Goal: Information Seeking & Learning: Learn about a topic

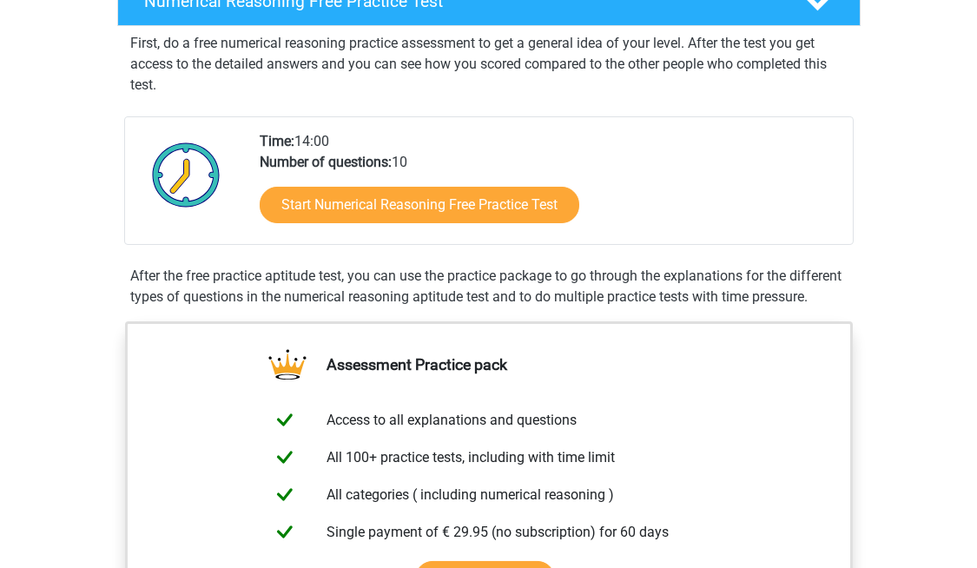
scroll to position [291, 0]
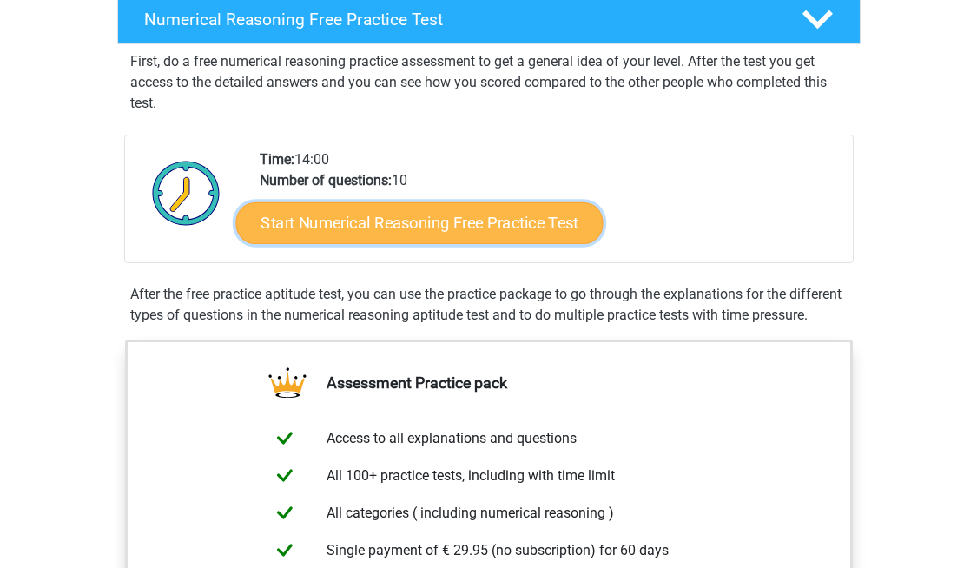
click at [533, 227] on link "Start Numerical Reasoning Free Practice Test" at bounding box center [418, 223] width 367 height 42
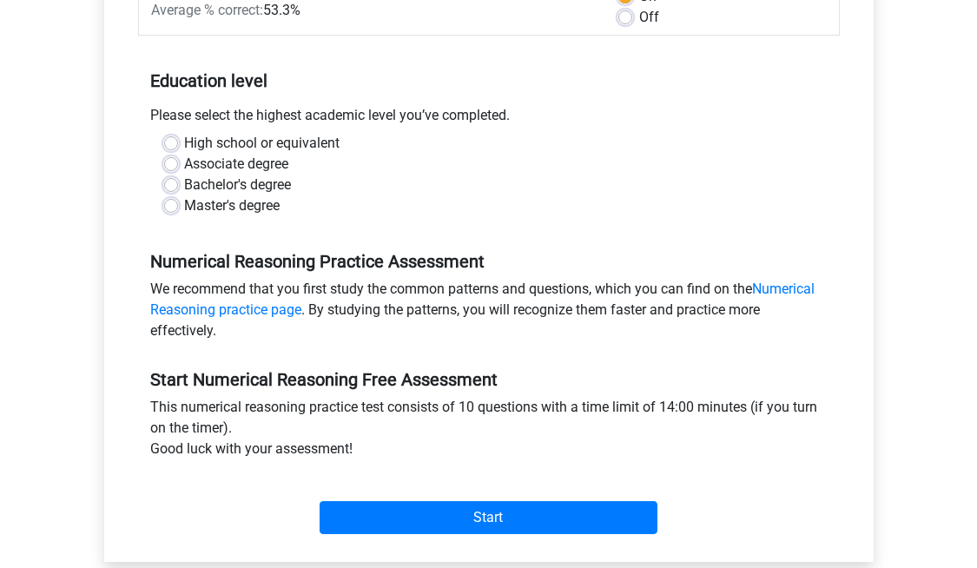
scroll to position [305, 0]
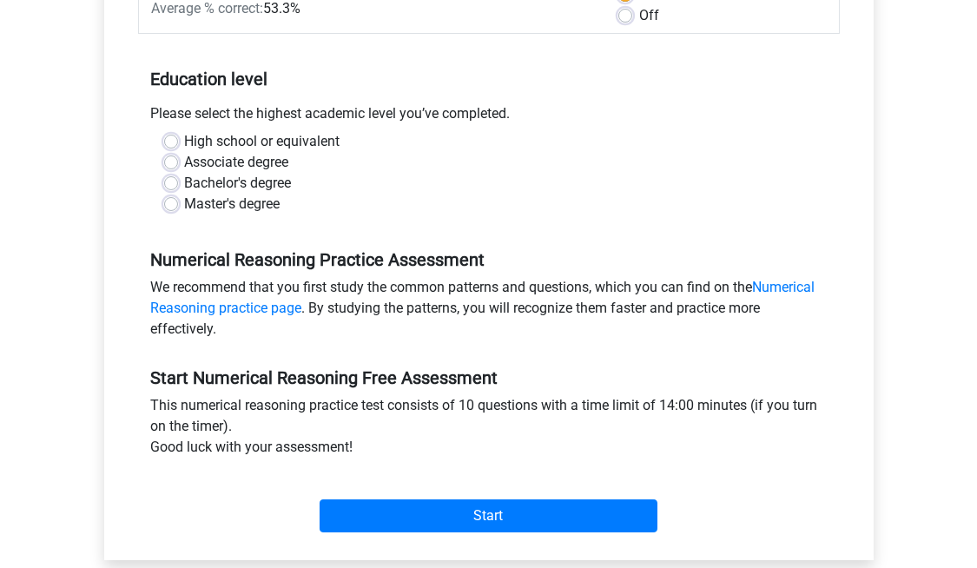
click at [185, 177] on label "Bachelor's degree" at bounding box center [238, 183] width 107 height 21
click at [173, 177] on input "Bachelor's degree" at bounding box center [171, 181] width 14 height 17
radio input "true"
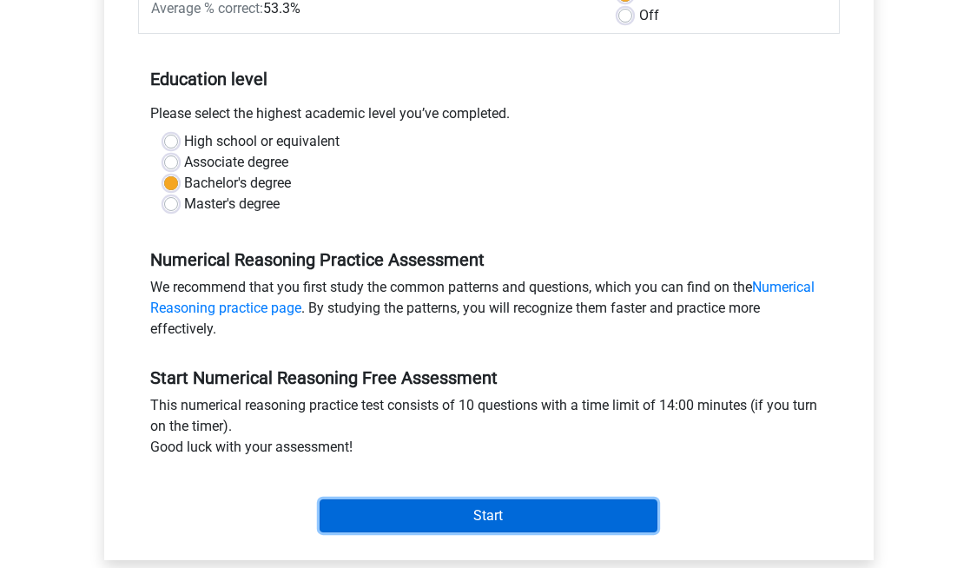
click at [374, 503] on input "Start" at bounding box center [489, 515] width 338 height 33
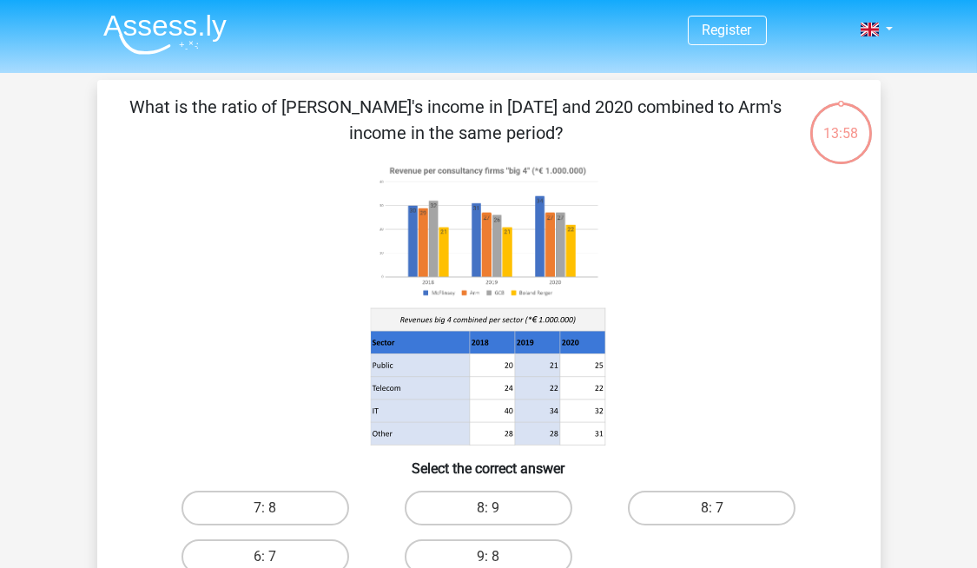
drag, startPoint x: 957, startPoint y: 191, endPoint x: 954, endPoint y: 206, distance: 15.2
click at [954, 206] on div "Register Nederlands English" at bounding box center [488, 576] width 977 height 1153
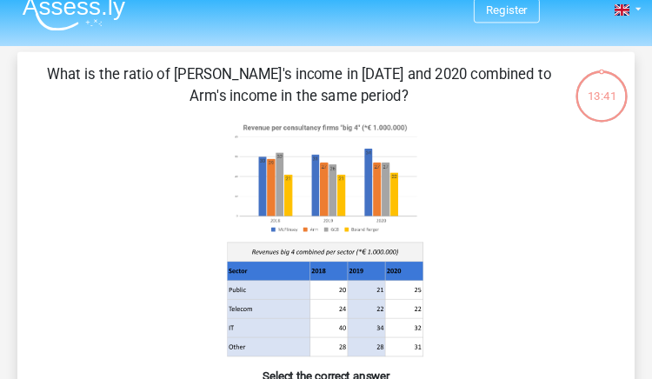
scroll to position [18, 0]
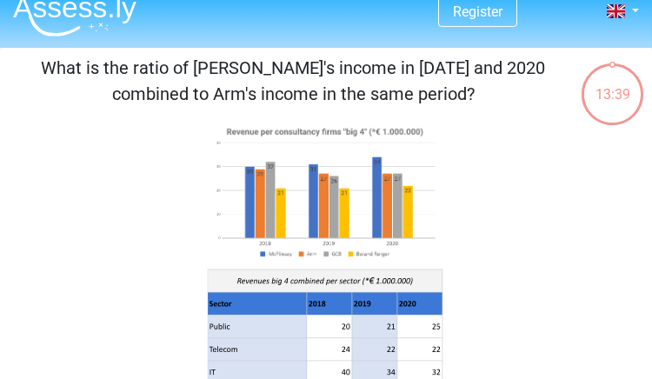
drag, startPoint x: 946, startPoint y: 5, endPoint x: 177, endPoint y: 190, distance: 790.7
click at [177, 190] on icon at bounding box center [326, 264] width 624 height 287
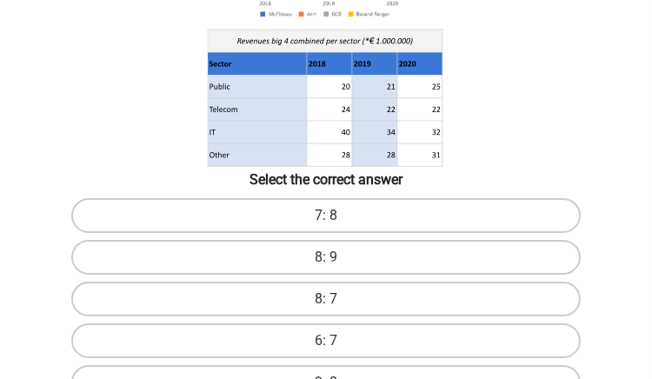
scroll to position [261, 0]
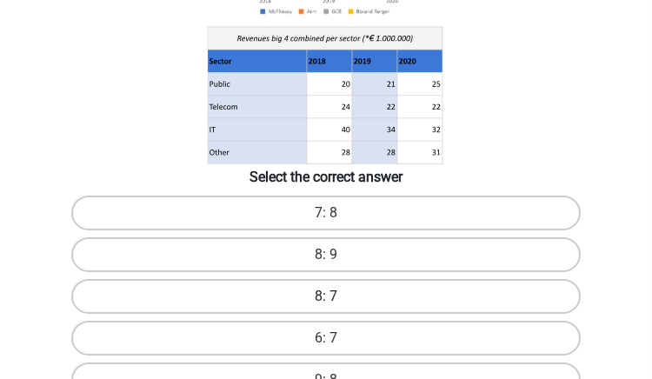
click at [413, 296] on label "8: 7" at bounding box center [325, 296] width 509 height 35
click at [337, 296] on input "8: 7" at bounding box center [331, 301] width 11 height 11
radio input "true"
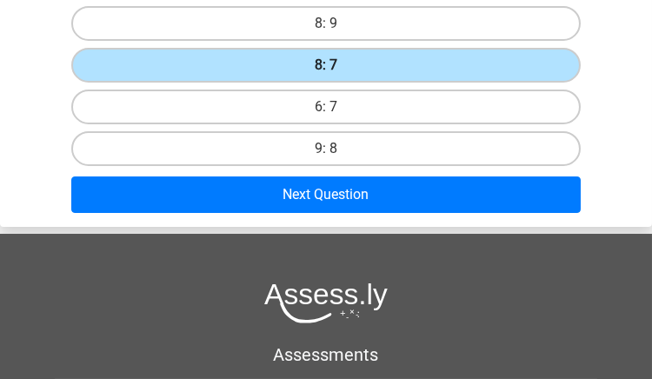
scroll to position [493, 0]
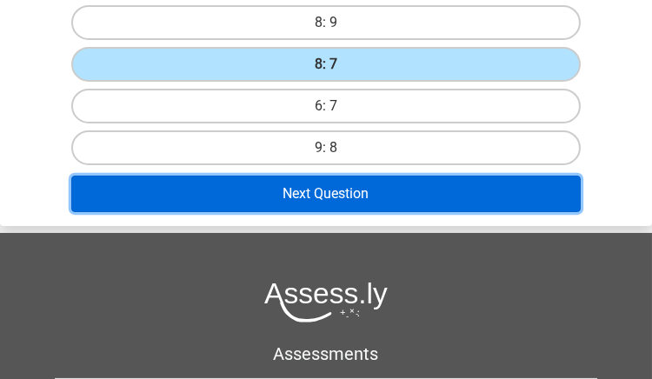
click at [422, 189] on button "Next Question" at bounding box center [325, 193] width 509 height 36
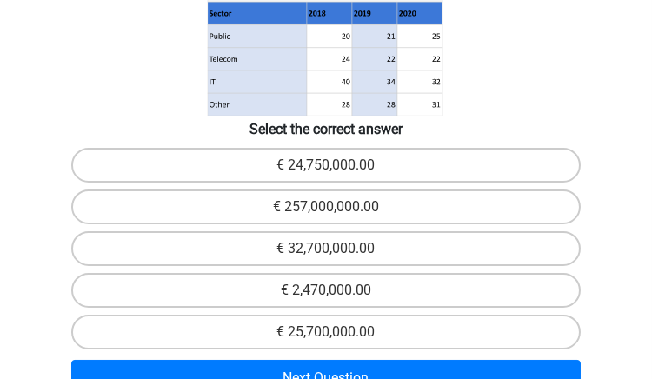
scroll to position [361, 0]
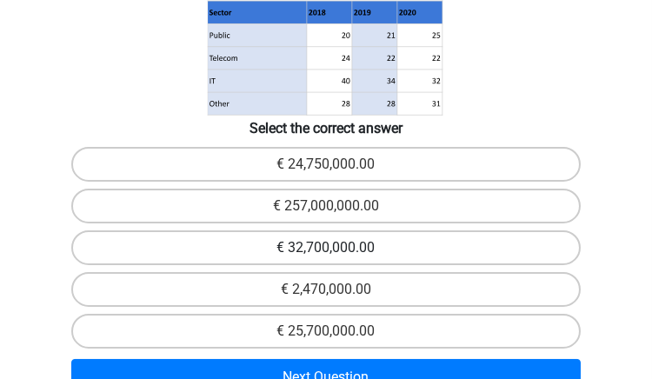
click at [411, 248] on label "€ 32,700,000.00" at bounding box center [325, 247] width 509 height 35
click at [337, 248] on input "€ 32,700,000.00" at bounding box center [331, 253] width 11 height 11
radio input "true"
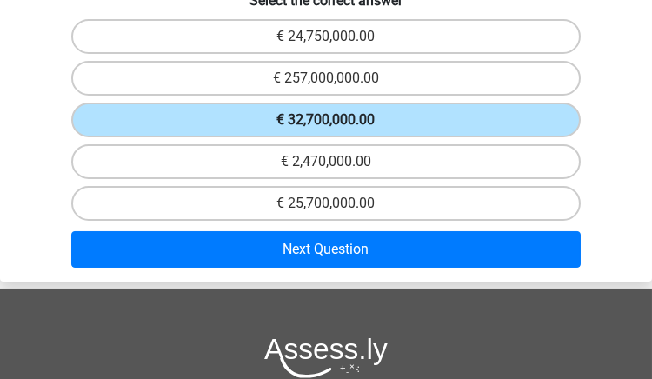
scroll to position [489, 0]
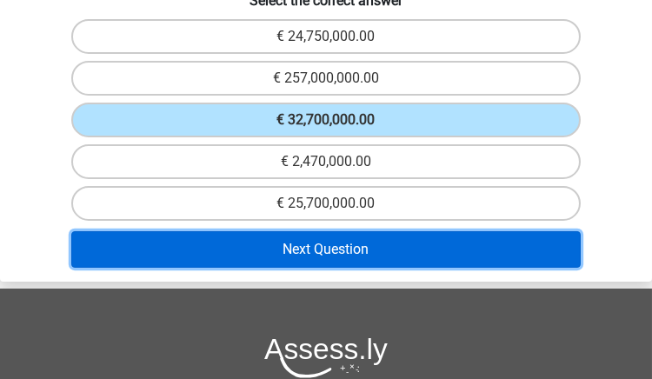
click at [453, 246] on button "Next Question" at bounding box center [325, 249] width 509 height 36
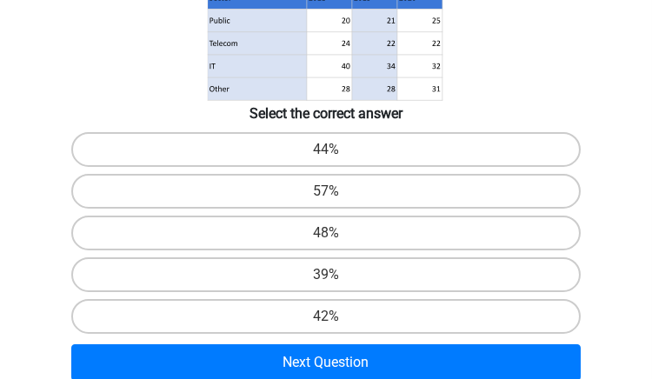
scroll to position [348, 0]
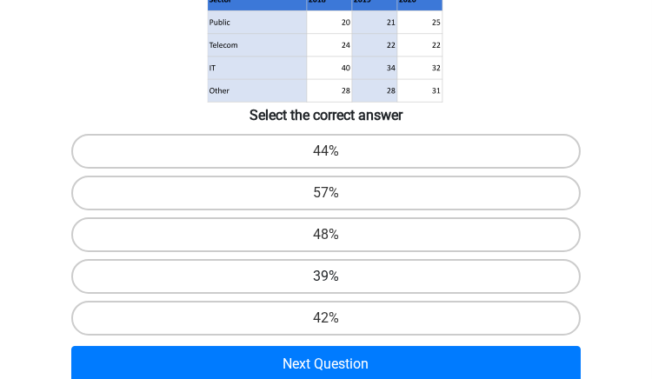
click at [434, 274] on label "39%" at bounding box center [325, 276] width 509 height 35
click at [337, 276] on input "39%" at bounding box center [331, 281] width 11 height 11
radio input "true"
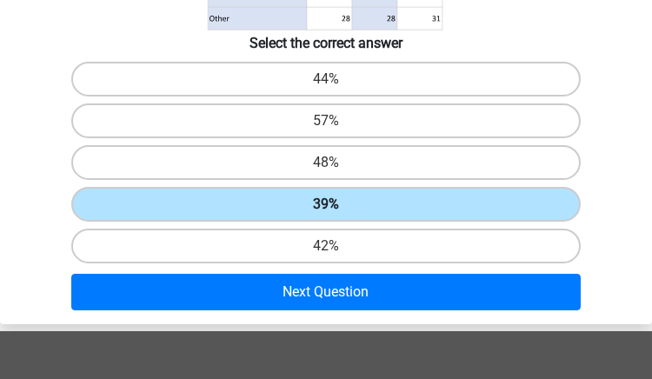
scroll to position [427, 0]
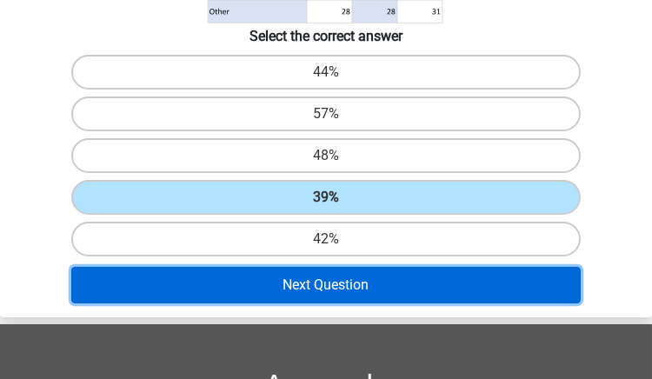
click at [440, 281] on button "Next Question" at bounding box center [325, 285] width 509 height 36
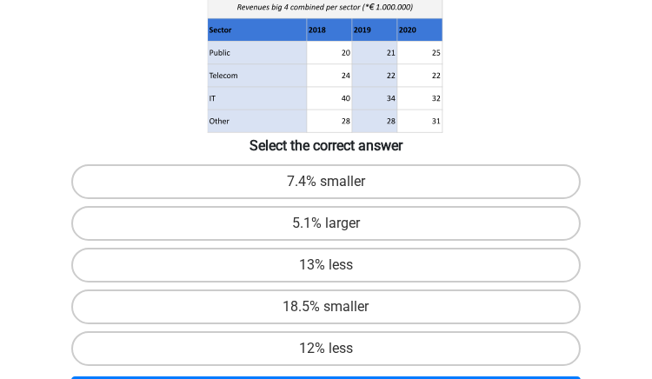
scroll to position [318, 0]
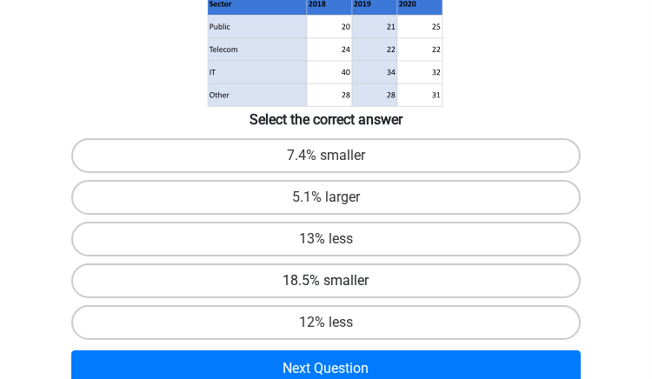
click at [440, 281] on label "18.5% smaller" at bounding box center [325, 280] width 509 height 35
click at [337, 281] on input "18.5% smaller" at bounding box center [331, 286] width 11 height 11
radio input "true"
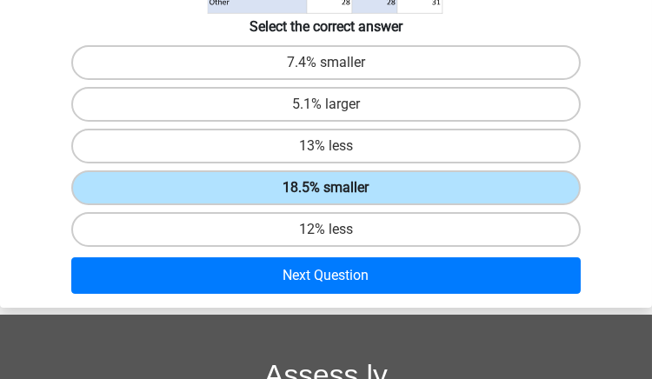
scroll to position [413, 0]
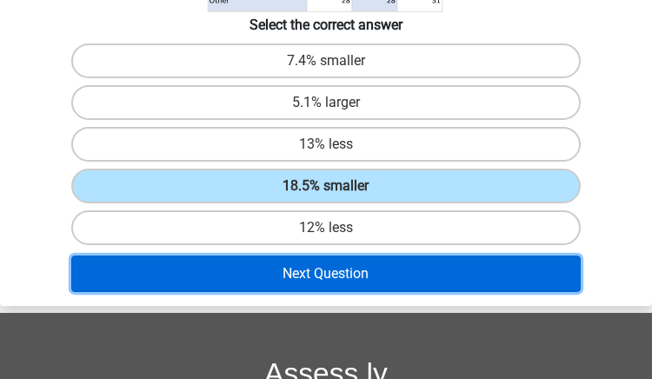
click at [449, 272] on button "Next Question" at bounding box center [325, 273] width 509 height 36
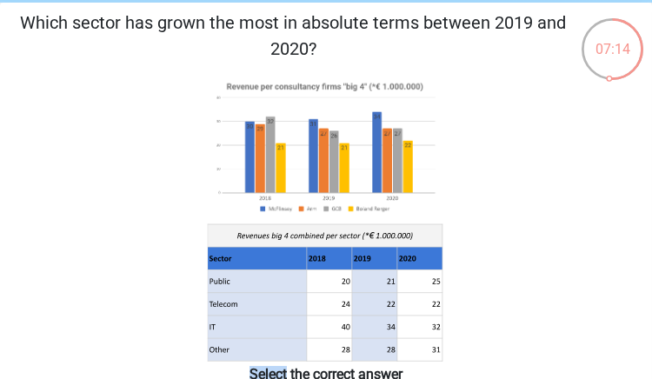
scroll to position [77, 0]
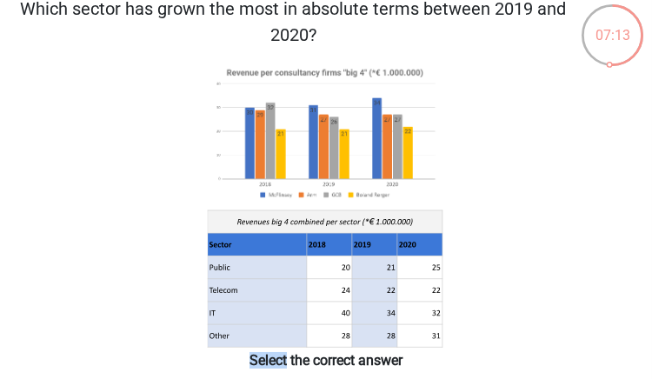
click at [594, 290] on icon at bounding box center [326, 205] width 624 height 287
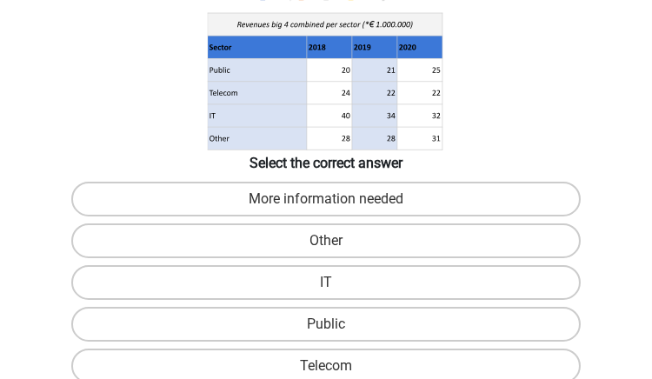
scroll to position [308, 0]
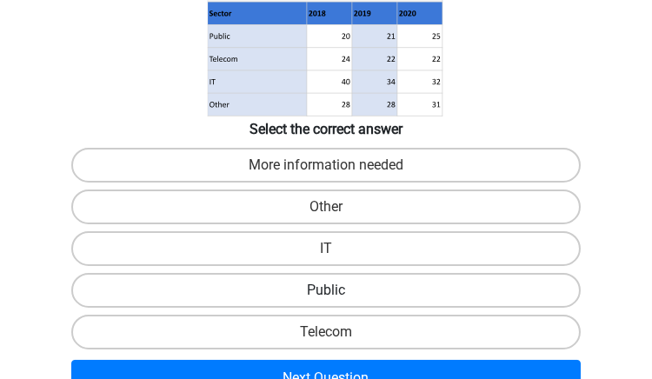
click at [460, 284] on label "Public" at bounding box center [325, 290] width 509 height 35
click at [337, 290] on input "Public" at bounding box center [331, 295] width 11 height 11
radio input "true"
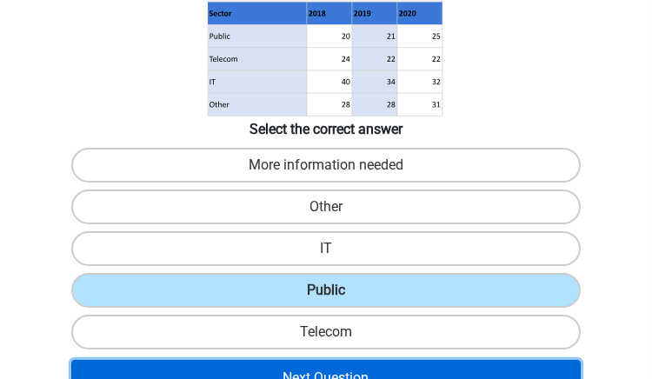
click at [400, 364] on button "Next Question" at bounding box center [325, 378] width 509 height 36
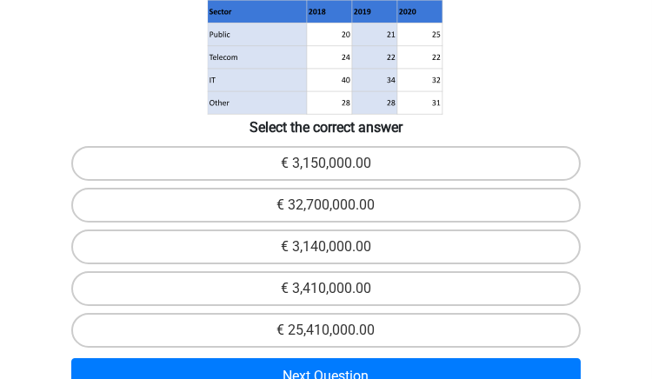
scroll to position [336, 0]
click at [462, 239] on label "€ 3,140,000.00" at bounding box center [325, 246] width 509 height 35
click at [337, 247] on input "€ 3,140,000.00" at bounding box center [331, 252] width 11 height 11
radio input "true"
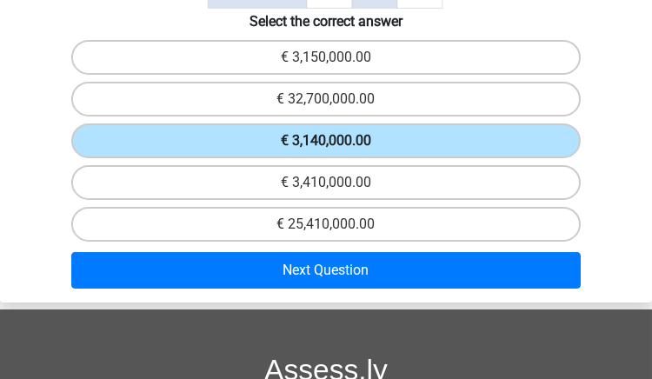
scroll to position [444, 0]
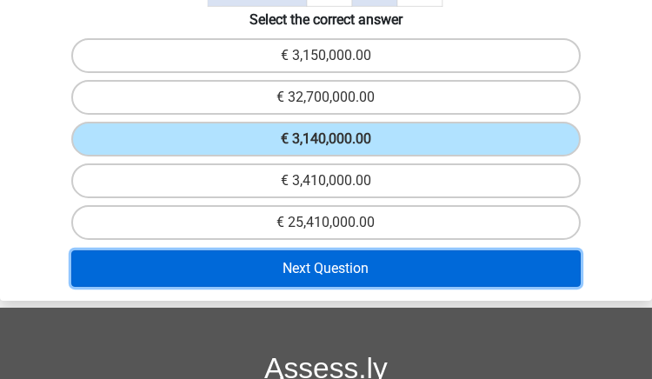
click at [498, 265] on button "Next Question" at bounding box center [325, 268] width 509 height 36
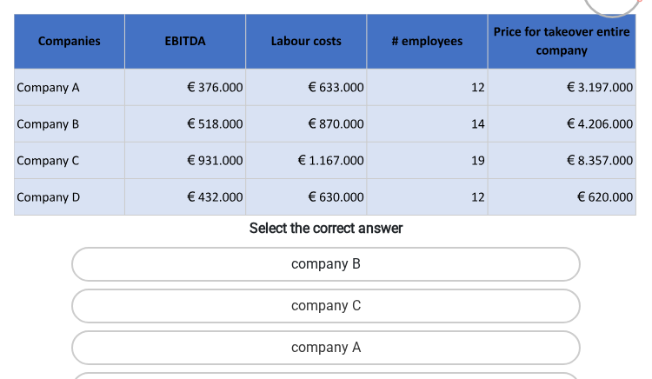
scroll to position [146, 0]
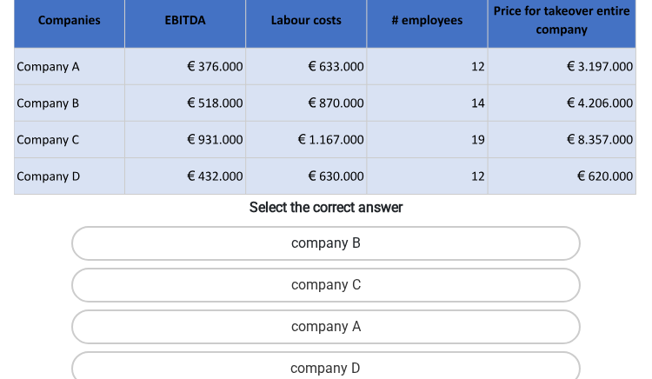
click at [447, 237] on label "company B" at bounding box center [325, 243] width 509 height 35
click at [337, 243] on input "company B" at bounding box center [331, 248] width 11 height 11
radio input "true"
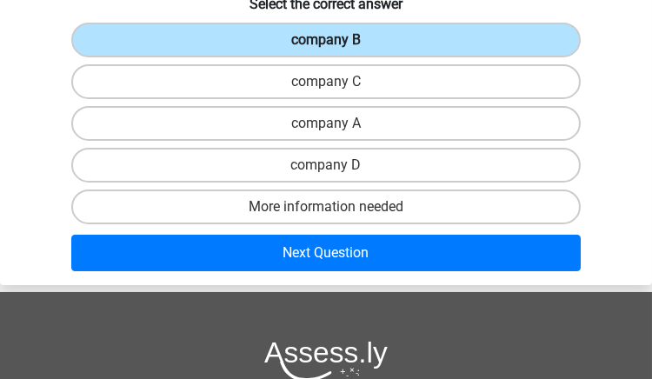
scroll to position [350, 0]
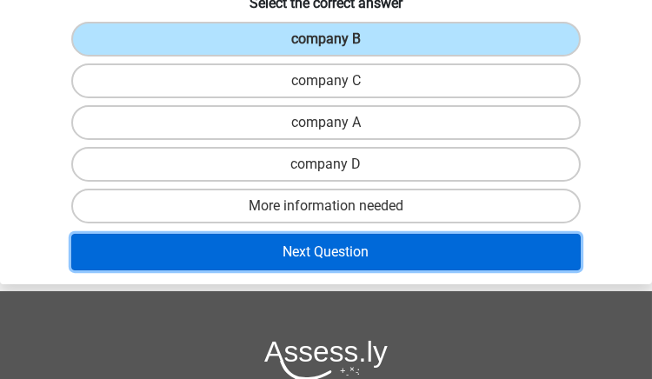
click at [428, 246] on button "Next Question" at bounding box center [325, 252] width 509 height 36
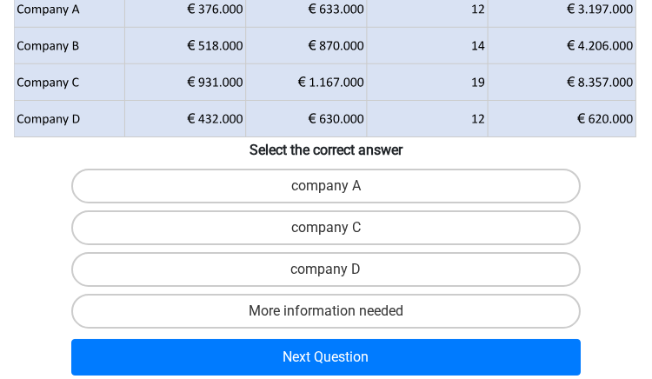
scroll to position [203, 0]
click at [427, 277] on label "company D" at bounding box center [325, 269] width 509 height 35
click at [337, 277] on input "company D" at bounding box center [331, 274] width 11 height 11
radio input "true"
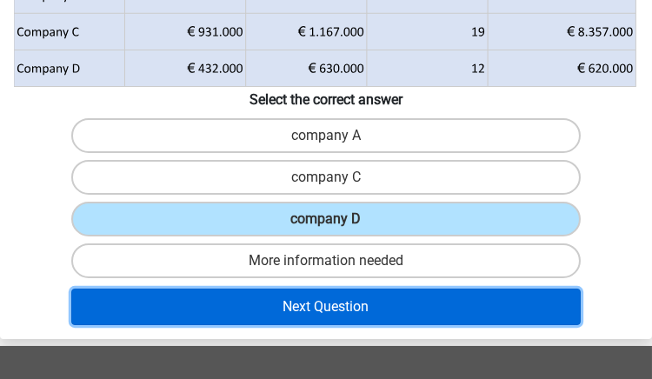
click at [466, 308] on button "Next Question" at bounding box center [325, 306] width 509 height 36
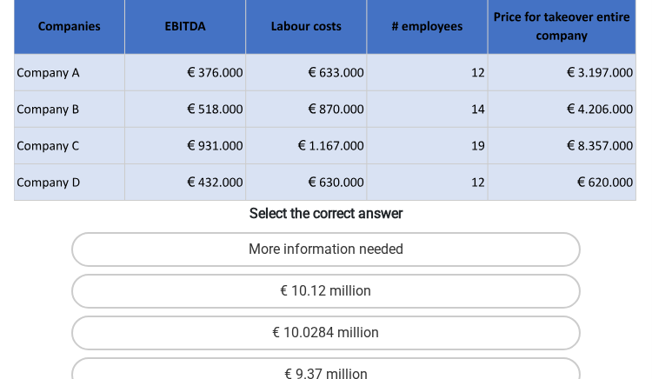
scroll to position [226, 0]
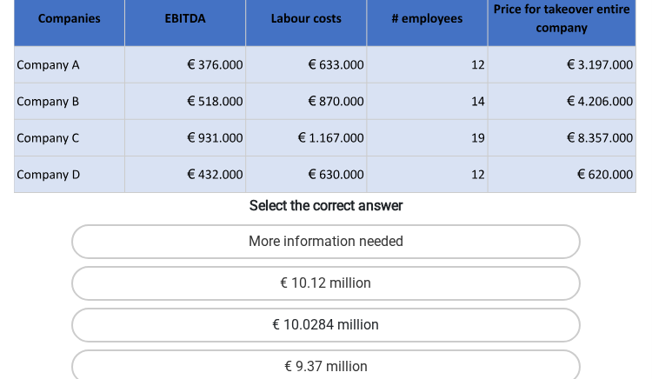
click at [469, 308] on label "€ 10.0284 million" at bounding box center [325, 325] width 509 height 35
click at [337, 325] on input "€ 10.0284 million" at bounding box center [331, 330] width 11 height 11
radio input "true"
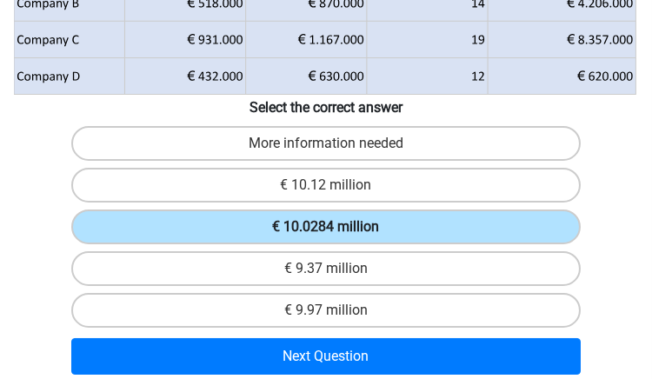
scroll to position [326, 0]
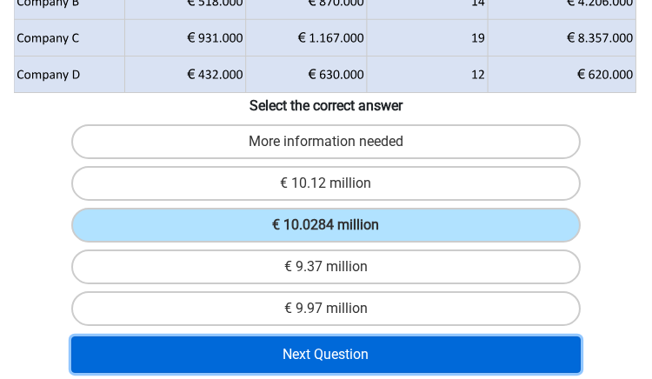
click at [457, 336] on button "Next Question" at bounding box center [325, 354] width 509 height 36
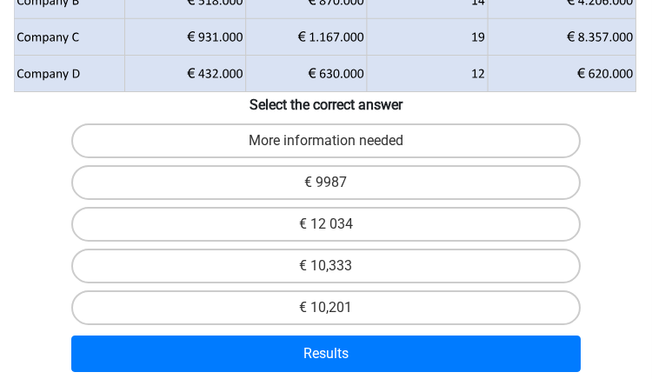
scroll to position [275, 0]
click at [455, 255] on label "€ 10,333" at bounding box center [325, 265] width 509 height 35
click at [337, 266] on input "€ 10,333" at bounding box center [331, 271] width 11 height 11
radio input "true"
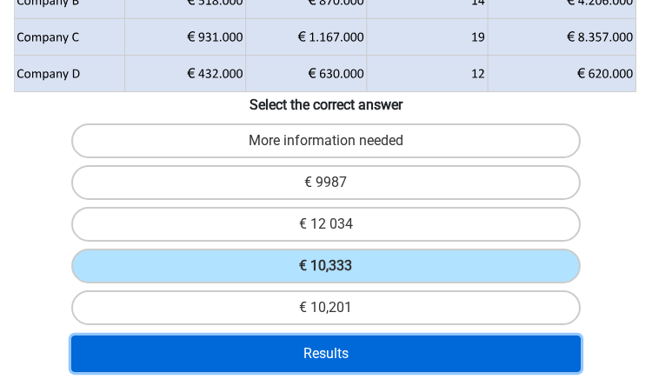
click at [380, 358] on button "Results" at bounding box center [325, 353] width 509 height 36
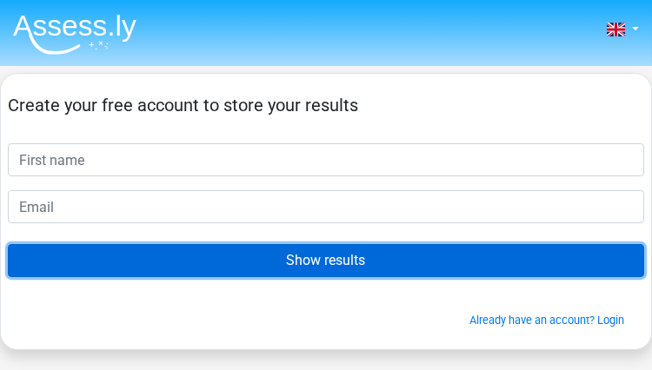
click at [360, 256] on input "Show results" at bounding box center [326, 260] width 636 height 33
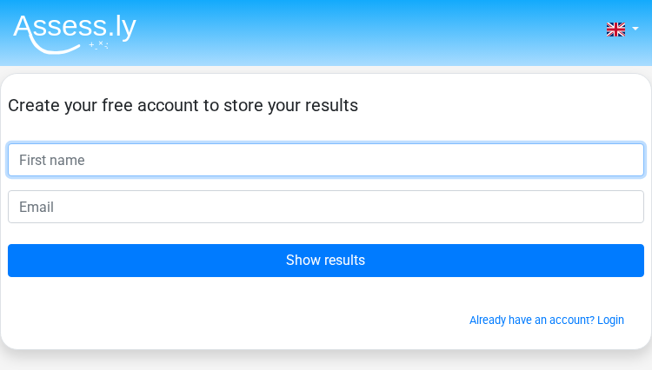
click at [250, 157] on input "text" at bounding box center [326, 159] width 636 height 33
type input "N"
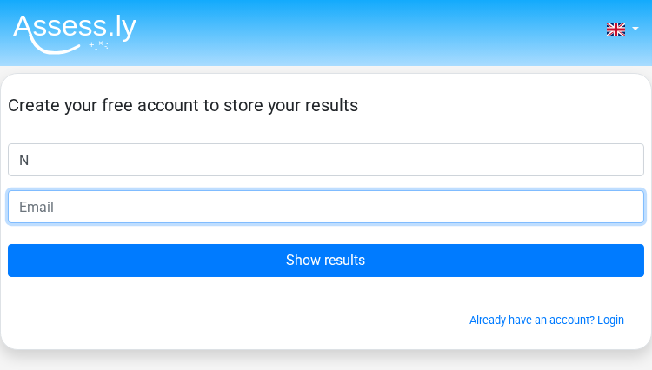
click at [394, 202] on input "email" at bounding box center [326, 206] width 636 height 33
type input "[EMAIL_ADDRESS][DOMAIN_NAME]"
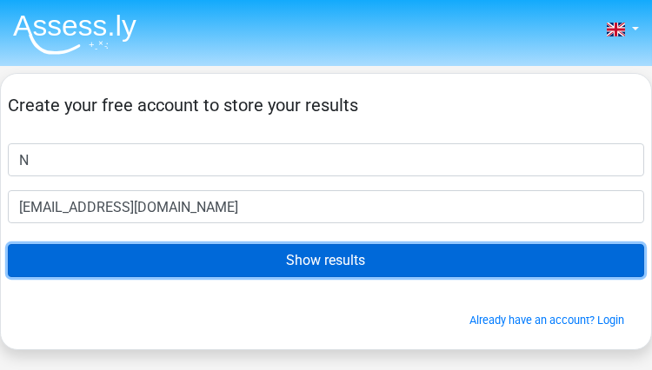
click at [327, 261] on input "Show results" at bounding box center [326, 260] width 636 height 33
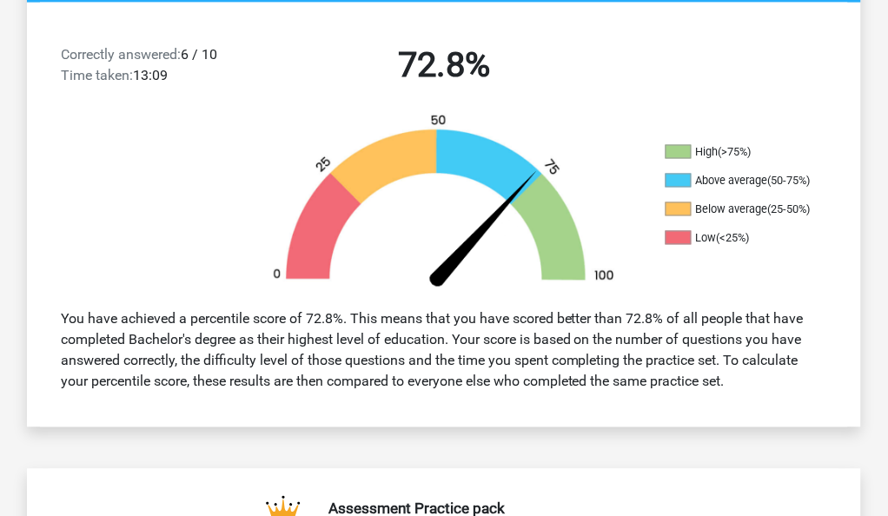
scroll to position [394, 0]
